Goal: Transaction & Acquisition: Subscribe to service/newsletter

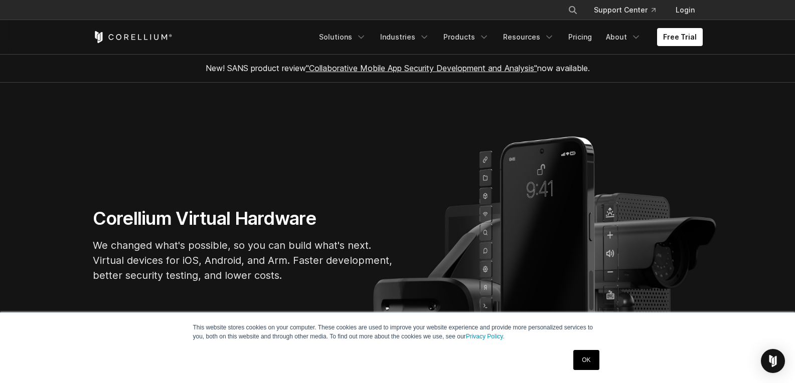
click at [587, 362] on link "OK" at bounding box center [586, 360] width 26 height 20
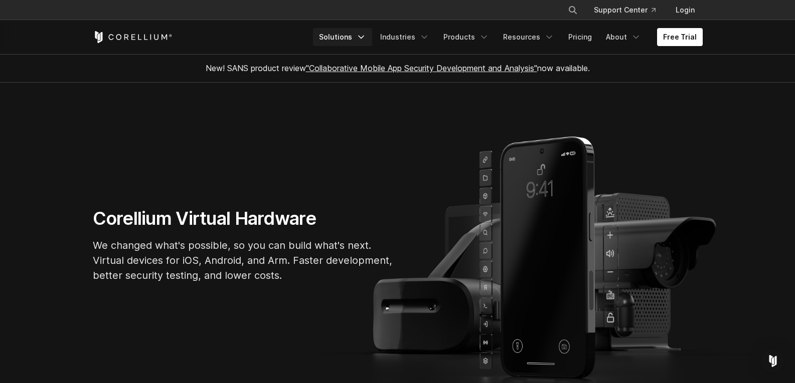
click at [366, 40] on icon "Navigation Menu" at bounding box center [361, 37] width 10 height 10
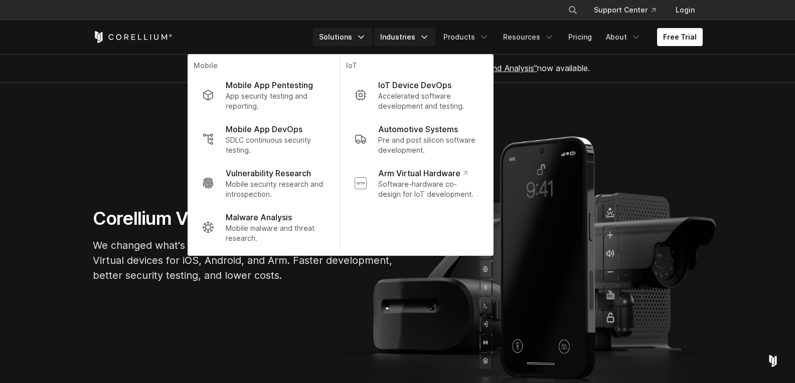
click at [414, 41] on link "Industries" at bounding box center [404, 37] width 61 height 18
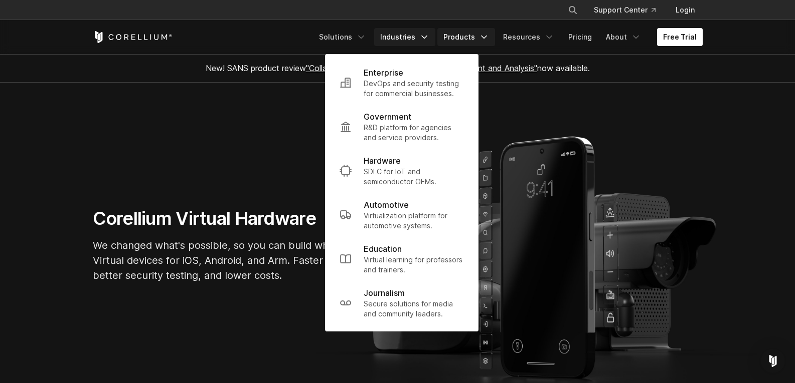
click at [487, 38] on icon "Navigation Menu" at bounding box center [484, 37] width 10 height 10
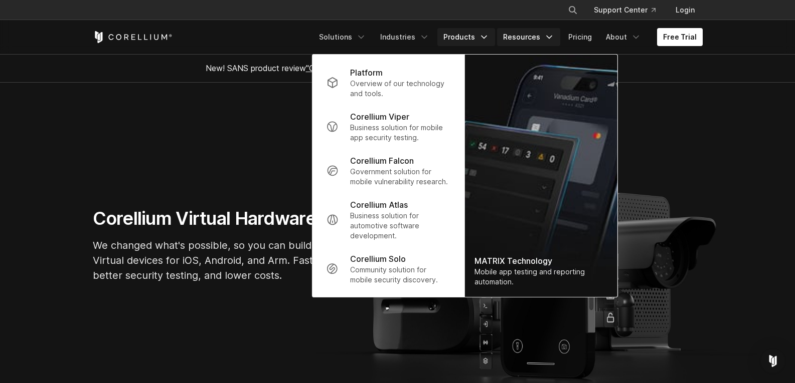
click at [516, 39] on link "Resources" at bounding box center [528, 37] width 63 height 18
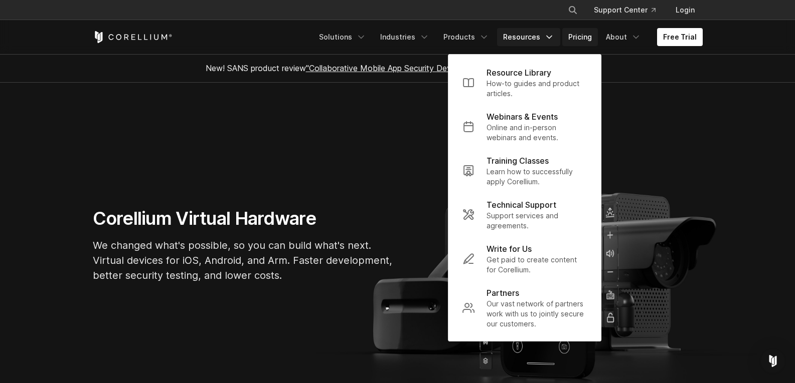
click at [580, 36] on link "Pricing" at bounding box center [580, 37] width 36 height 18
